Goal: Information Seeking & Learning: Learn about a topic

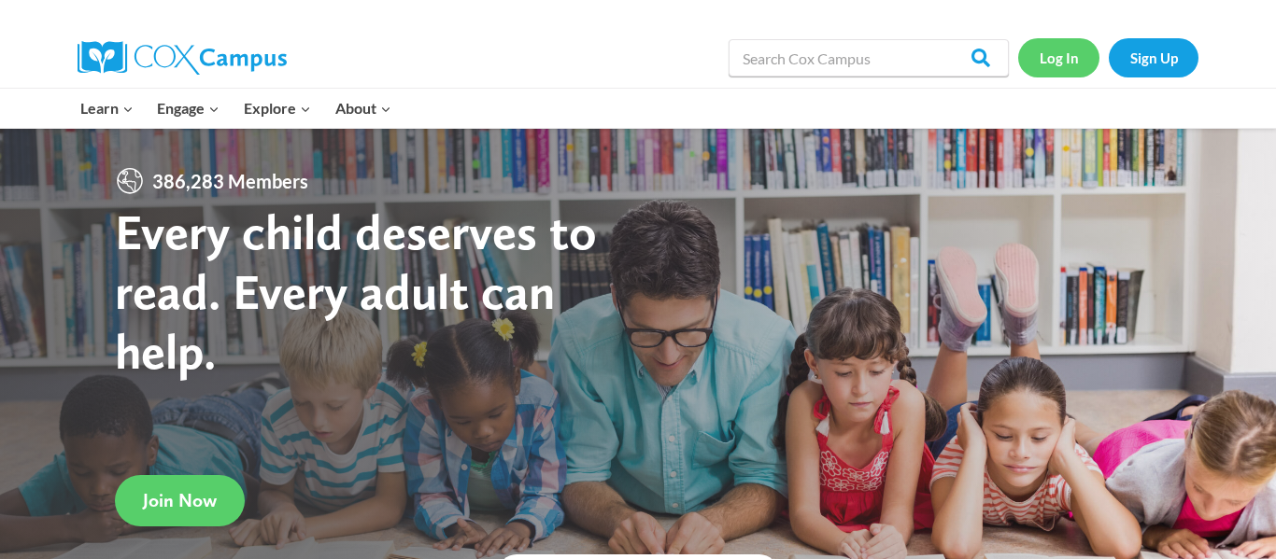
click at [1054, 66] on link "Log In" at bounding box center [1058, 57] width 81 height 38
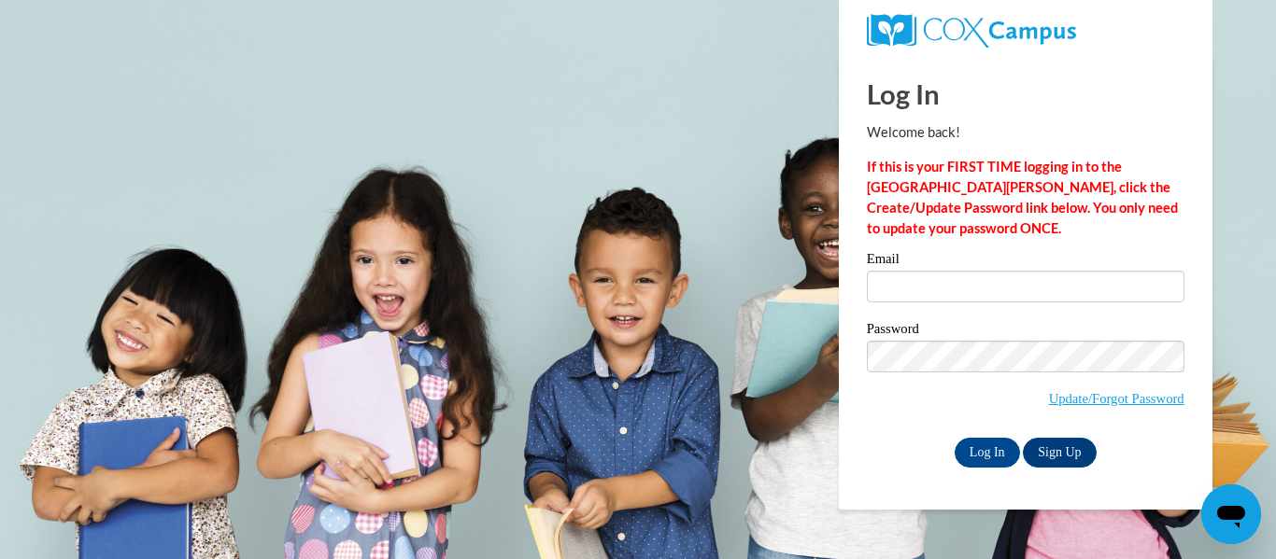
type input "vtaylor@otsegoknights.org"
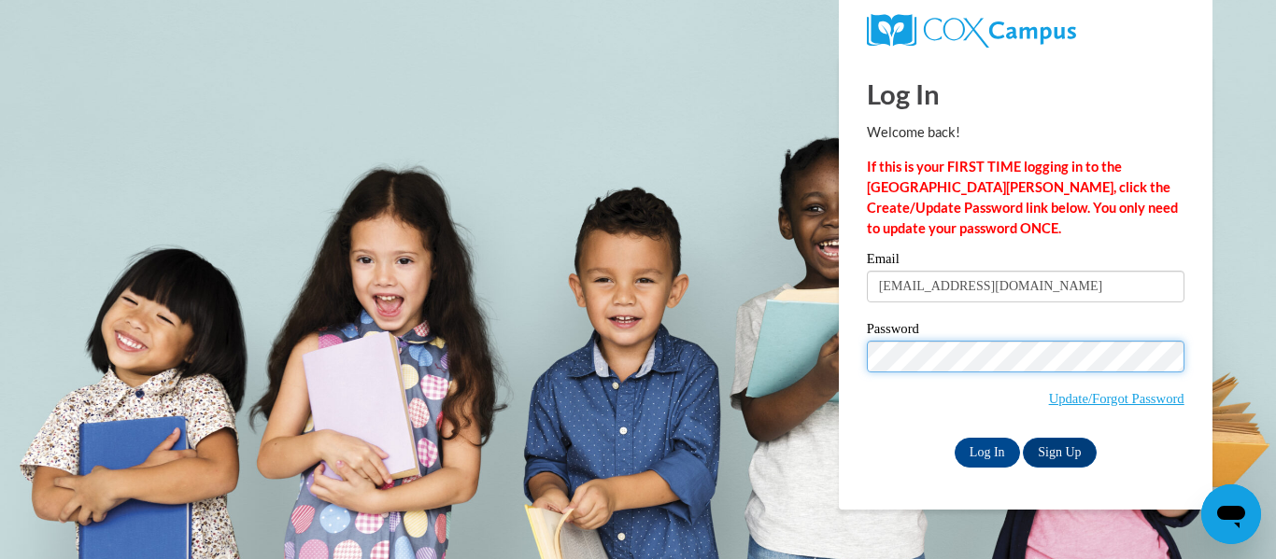
click at [955, 438] on input "Log In" at bounding box center [987, 453] width 65 height 30
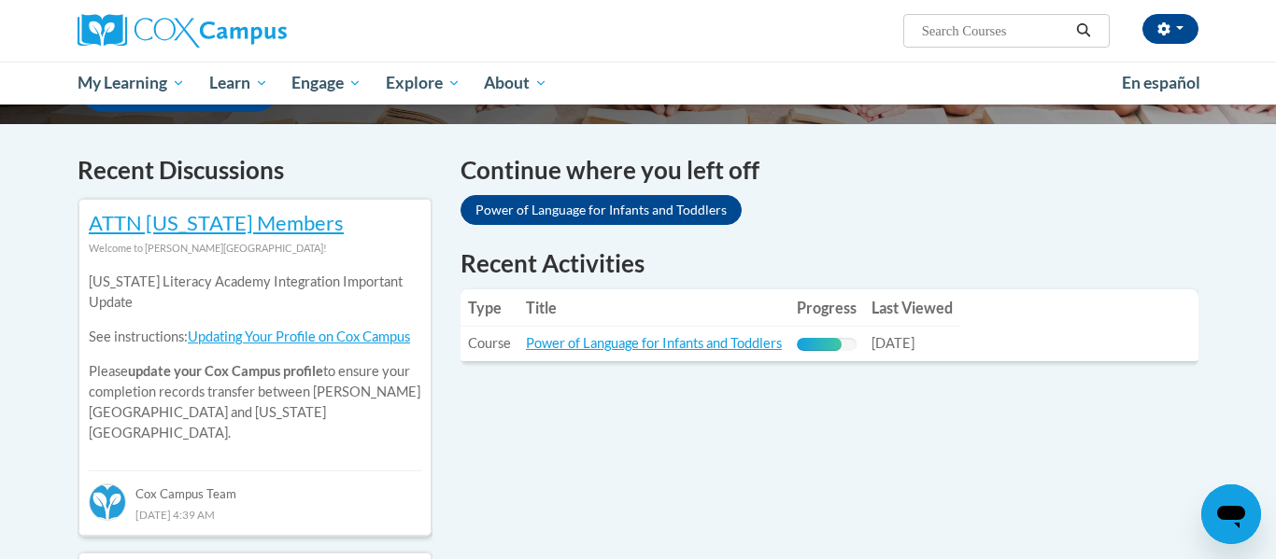
scroll to position [523, 0]
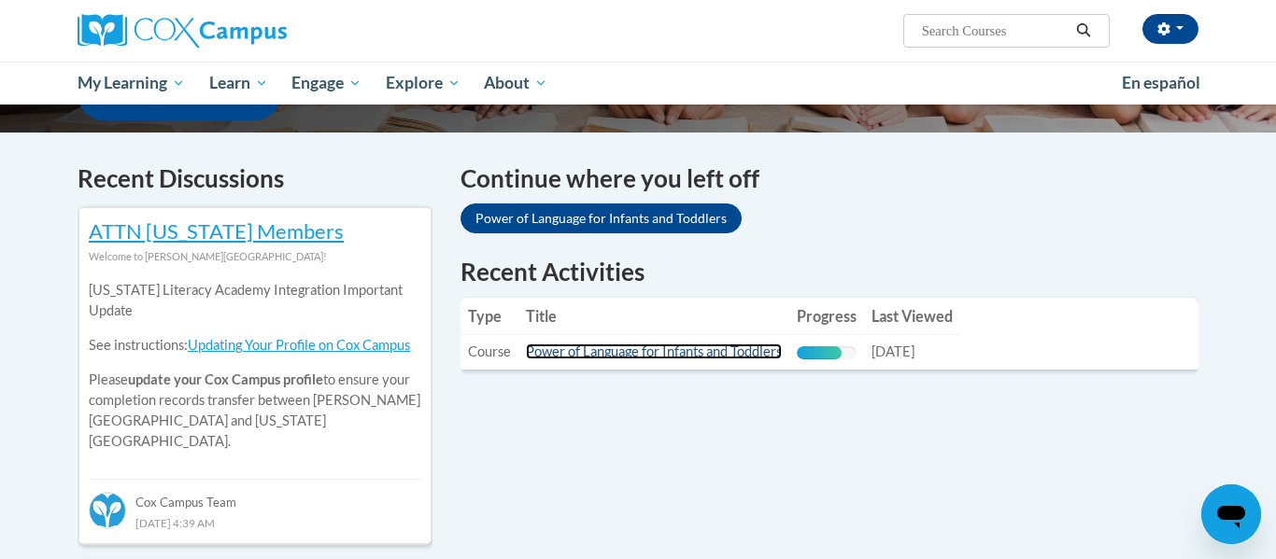
click at [690, 354] on link "Power of Language for Infants and Toddlers" at bounding box center [654, 352] width 256 height 16
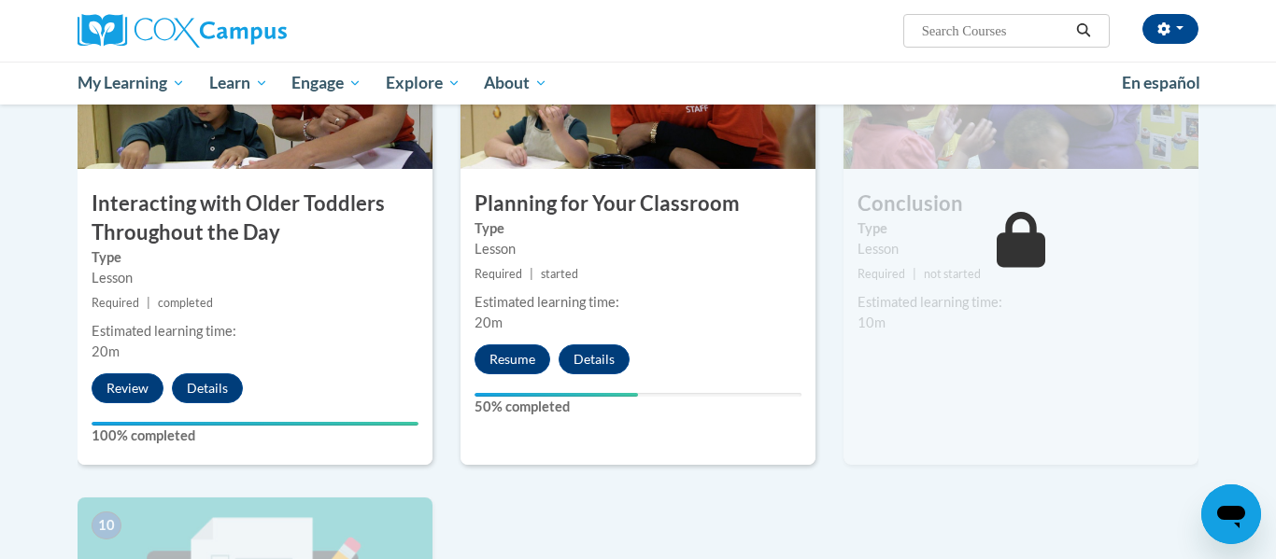
scroll to position [1539, 0]
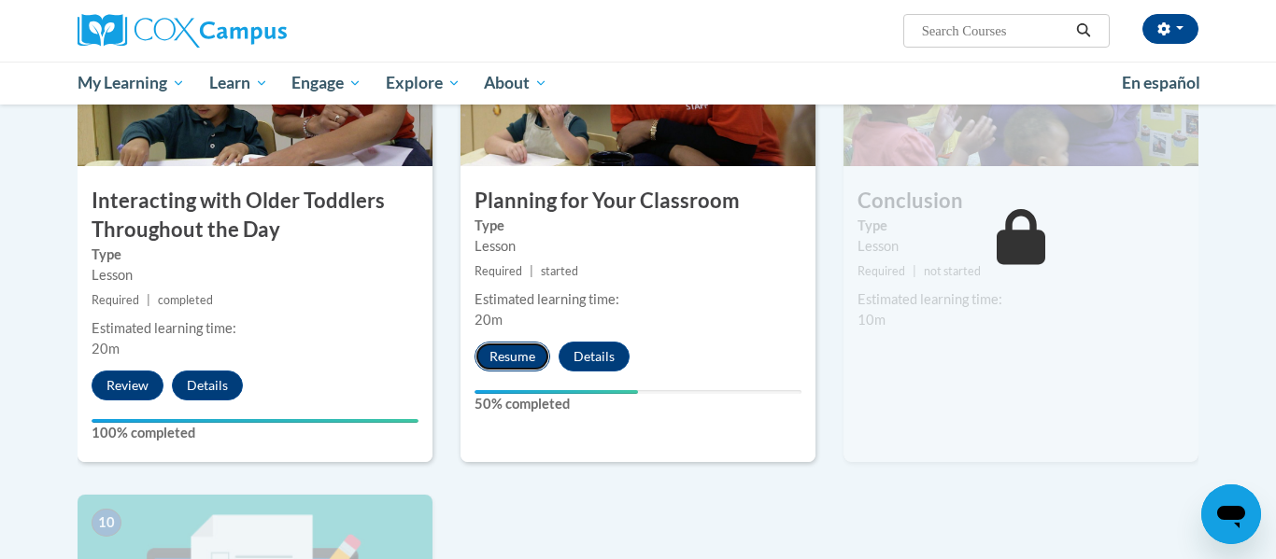
click at [514, 342] on button "Resume" at bounding box center [512, 357] width 76 height 30
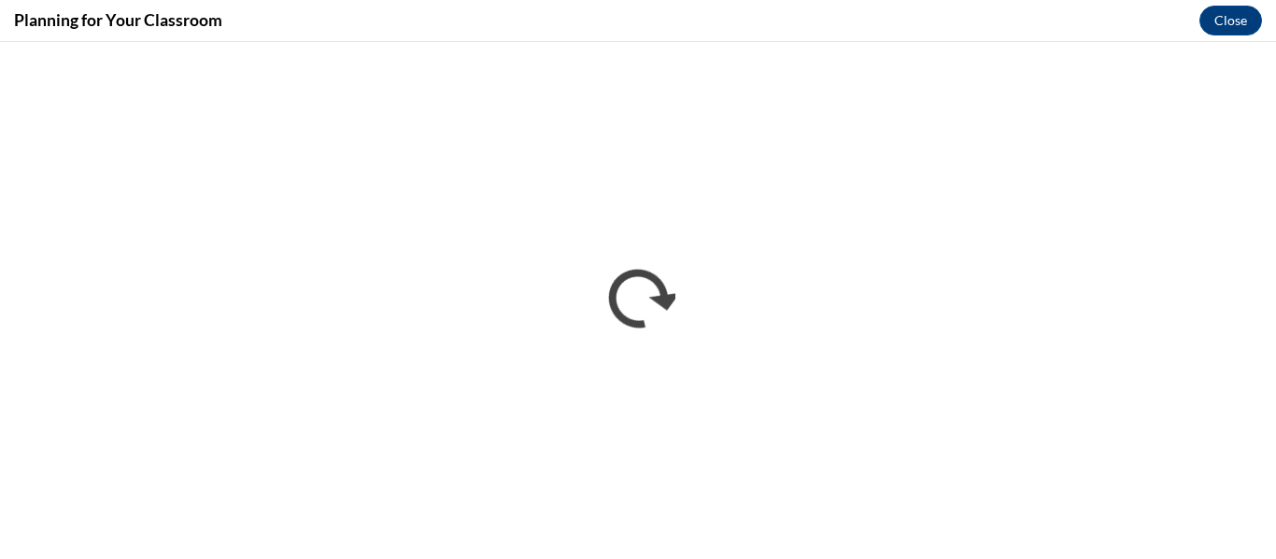
scroll to position [0, 0]
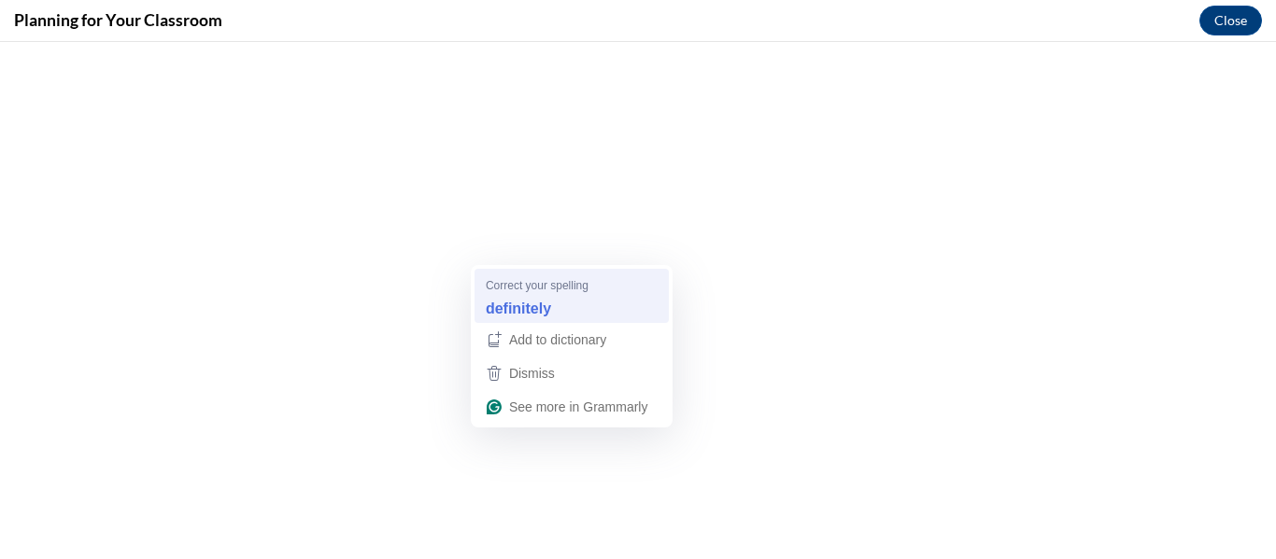
click at [619, 284] on div "Correct your spelling" at bounding box center [574, 284] width 176 height 17
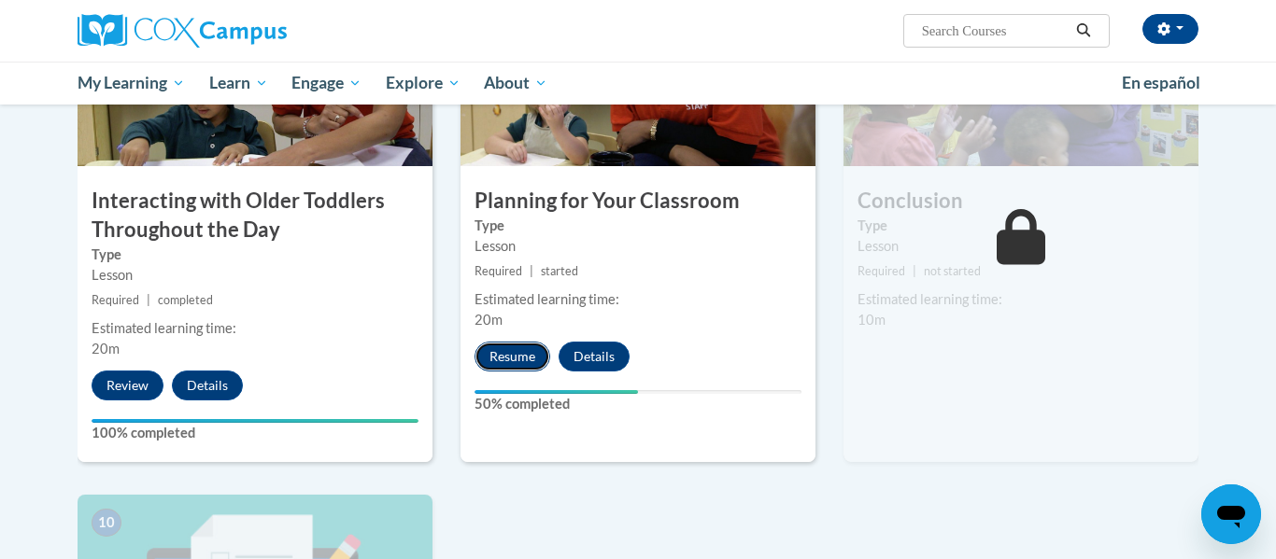
click at [506, 342] on button "Resume" at bounding box center [512, 357] width 76 height 30
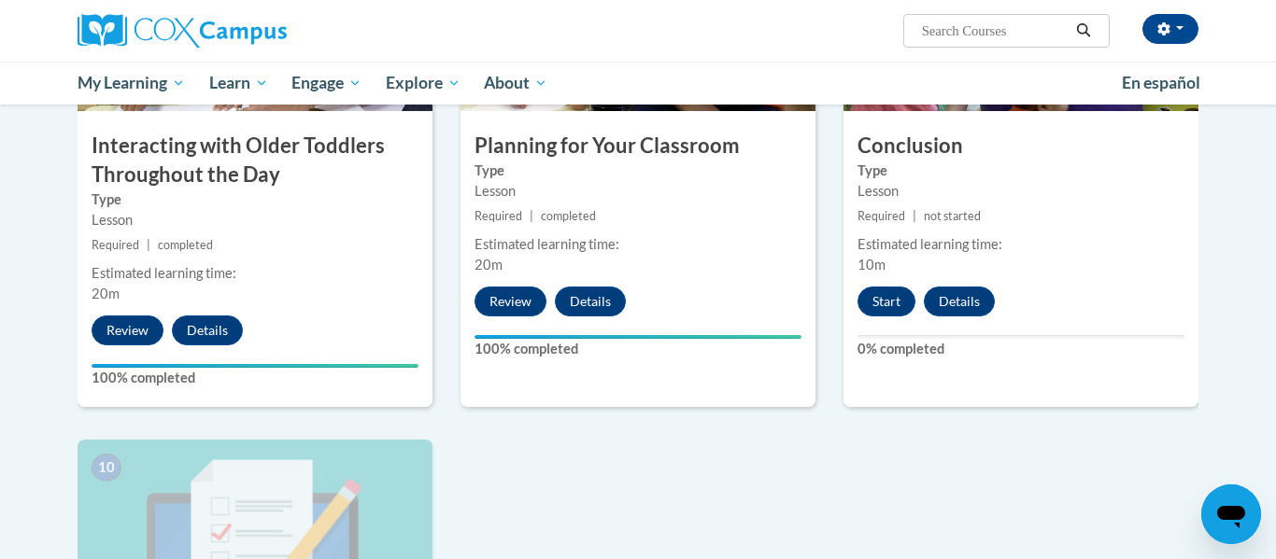
scroll to position [1597, 0]
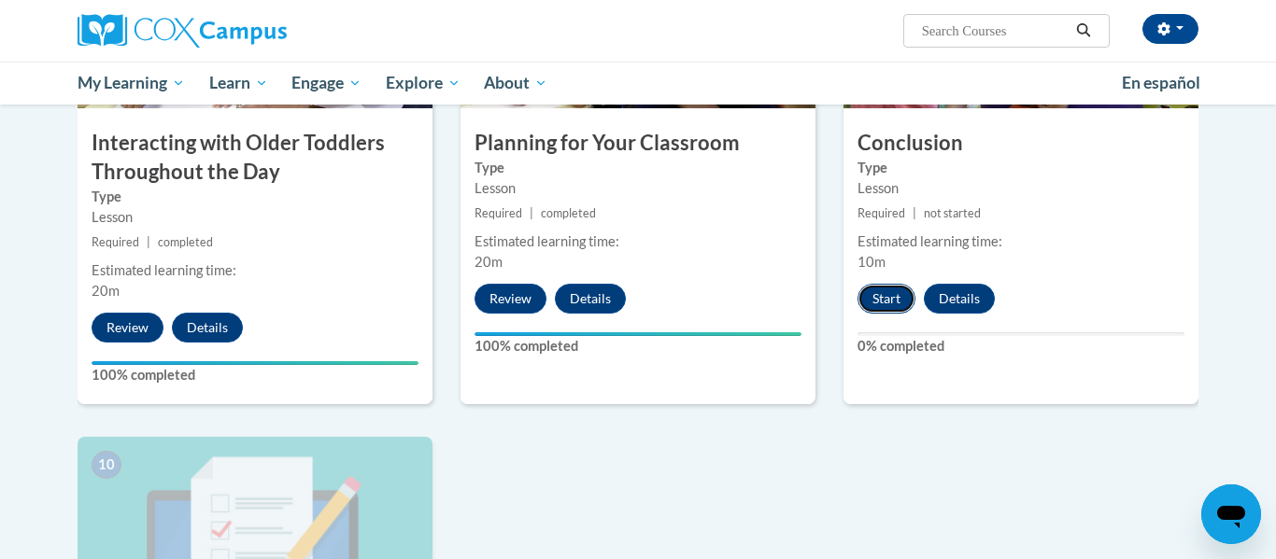
click at [899, 284] on button "Start" at bounding box center [886, 299] width 58 height 30
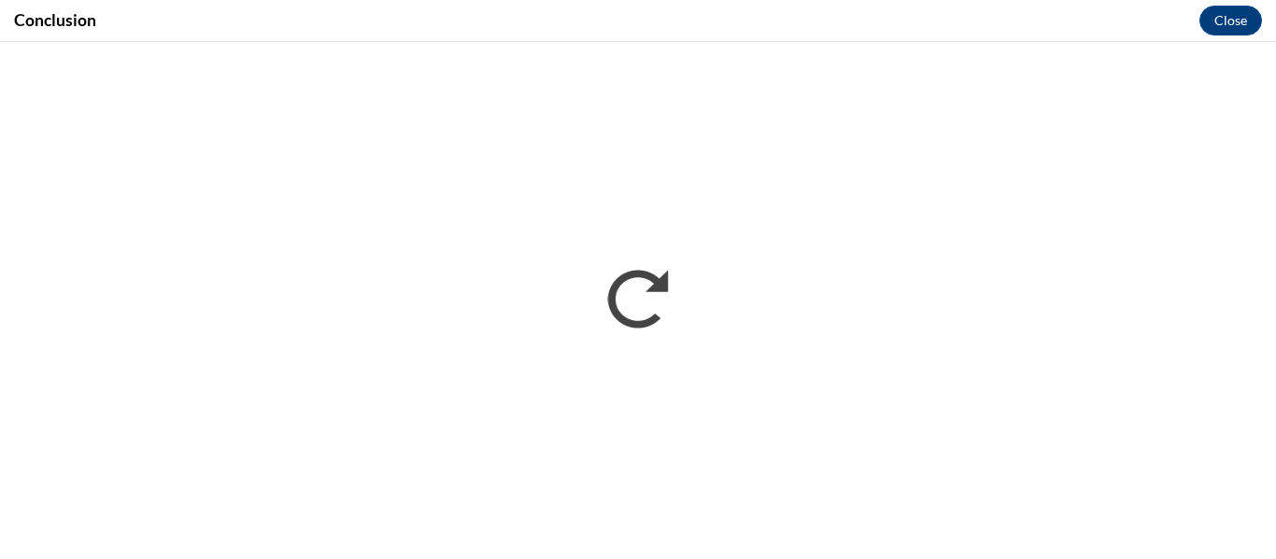
scroll to position [0, 0]
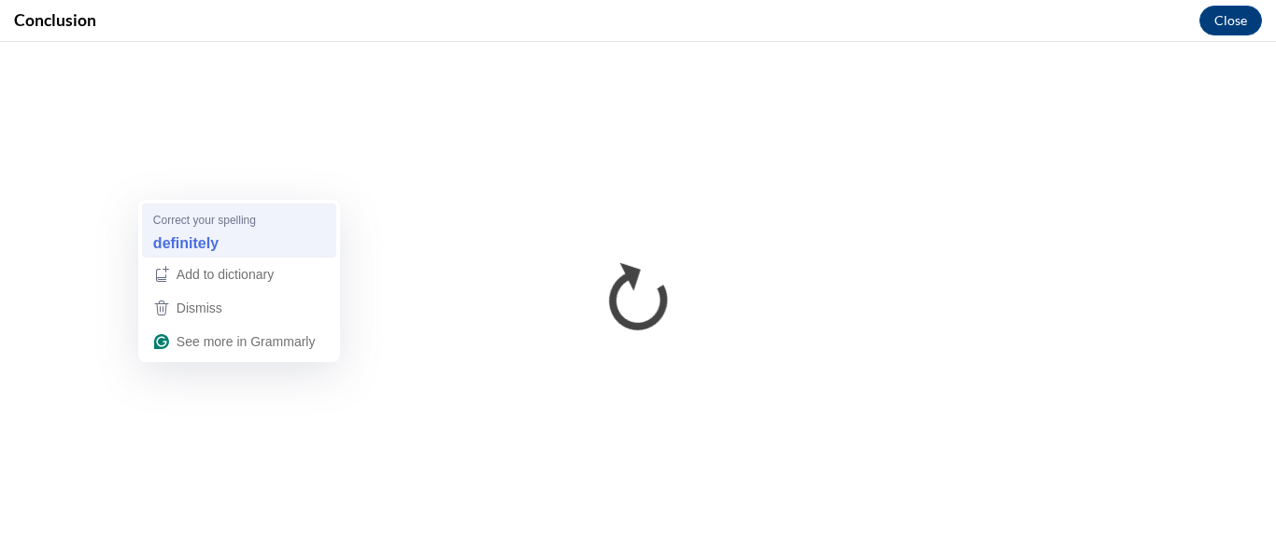
click at [254, 232] on div "definitely" at bounding box center [238, 243] width 179 height 30
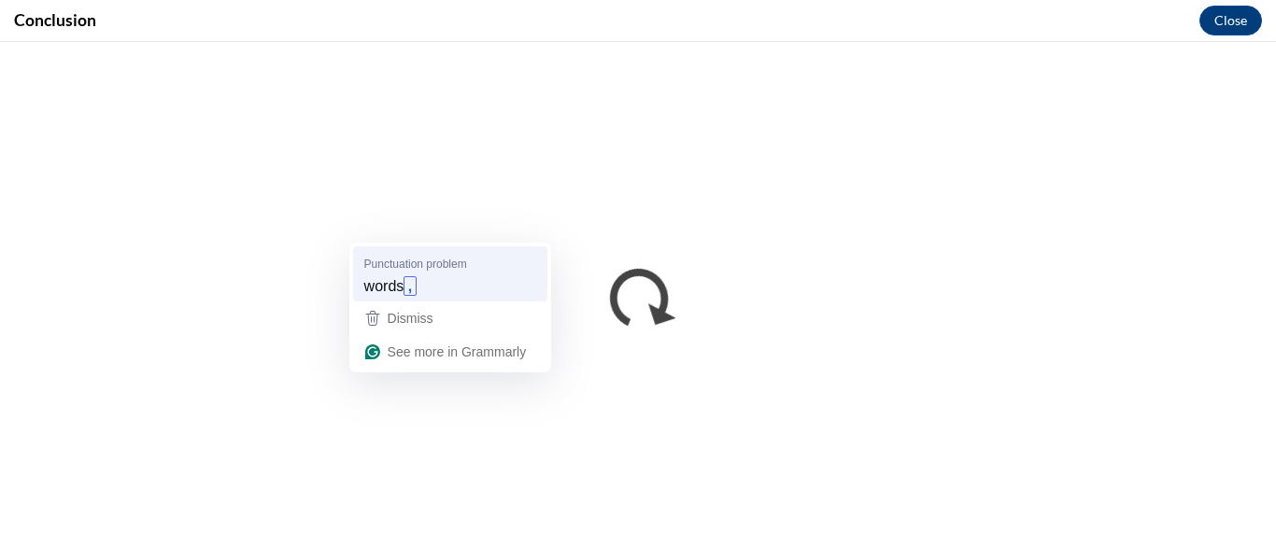
click at [407, 287] on strong "," at bounding box center [409, 286] width 12 height 20
